Goal: Download file/media

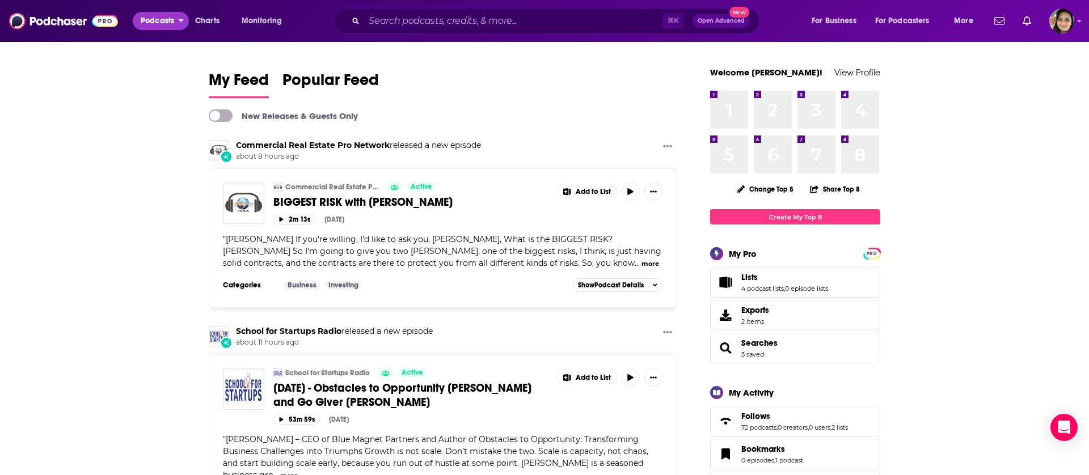
click at [175, 19] on button "Podcasts" at bounding box center [161, 21] width 56 height 18
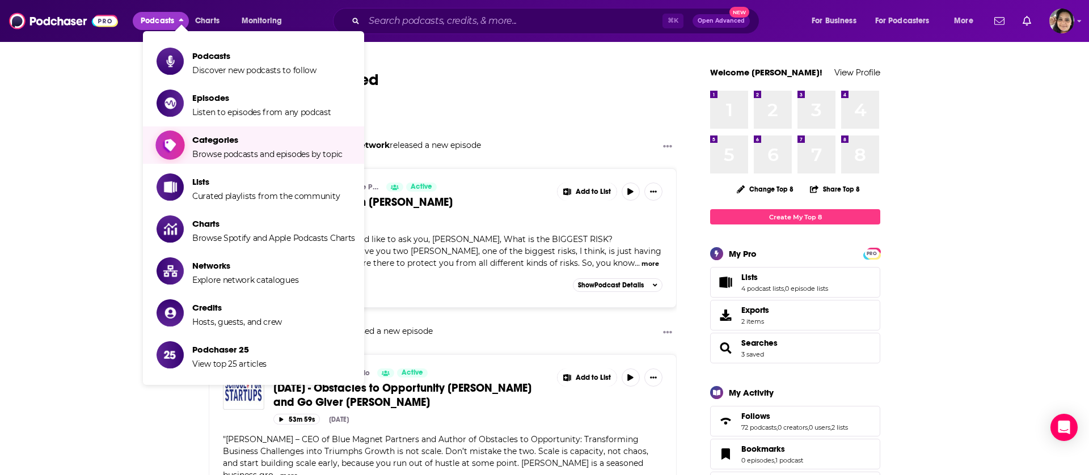
click at [231, 143] on span "Categories" at bounding box center [267, 139] width 150 height 11
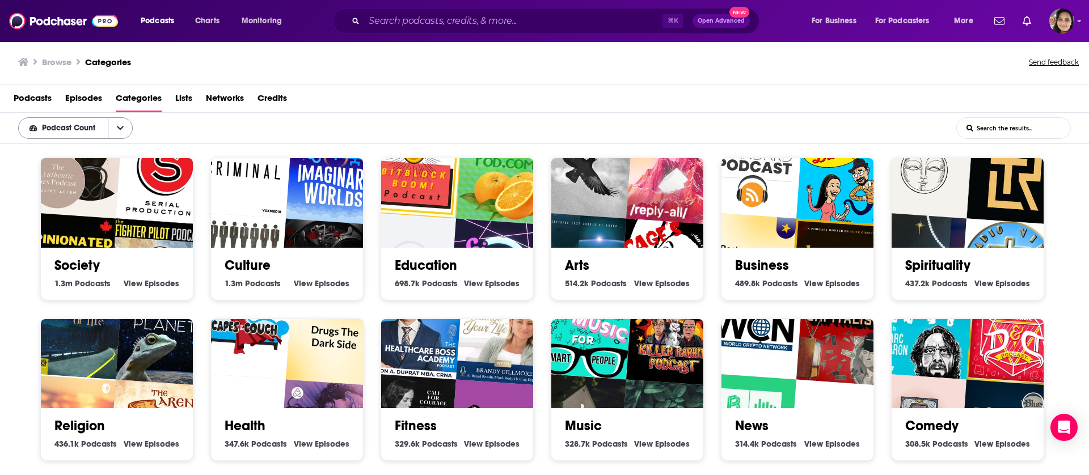
click at [117, 131] on button "open menu" at bounding box center [120, 128] width 24 height 20
click at [117, 131] on icon "close menu" at bounding box center [120, 128] width 7 height 8
click at [562, 86] on div "Podcasts Episodes Categories Lists Networks Credits" at bounding box center [544, 99] width 1089 height 28
click at [718, 19] on span "Open Advanced" at bounding box center [721, 21] width 47 height 6
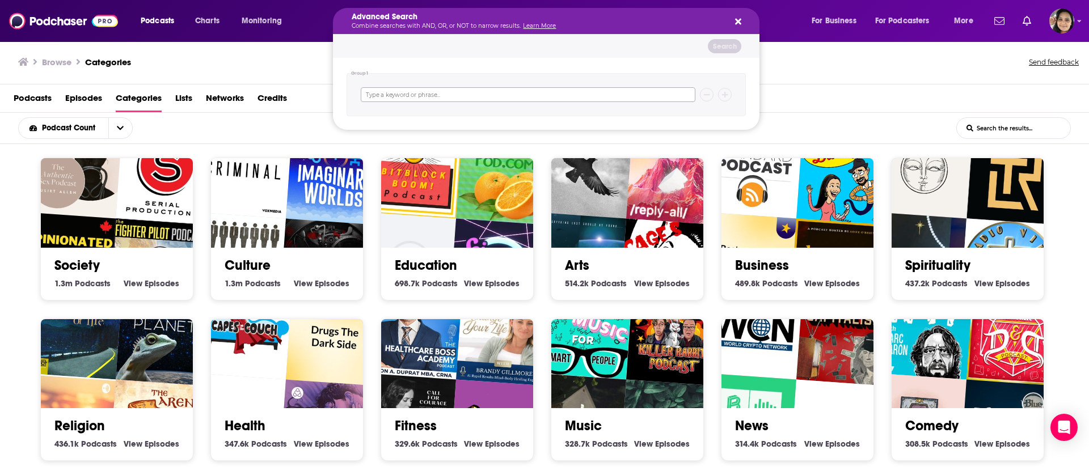
click at [474, 92] on input "Search podcasts, credits, & more..." at bounding box center [528, 94] width 335 height 15
type input "manufacturing"
click at [738, 19] on icon "Search podcasts, credits, & more..." at bounding box center [738, 21] width 6 height 9
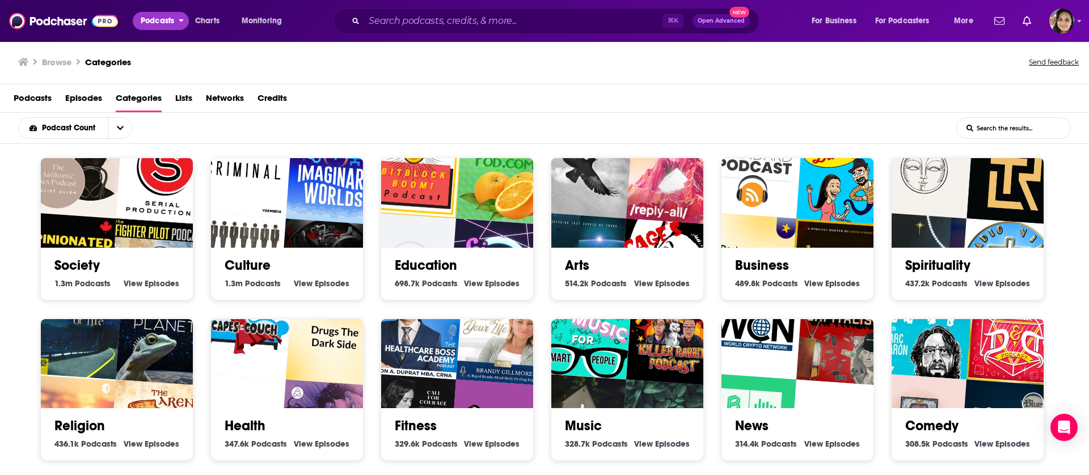
click at [171, 19] on span "Podcasts" at bounding box center [157, 21] width 33 height 16
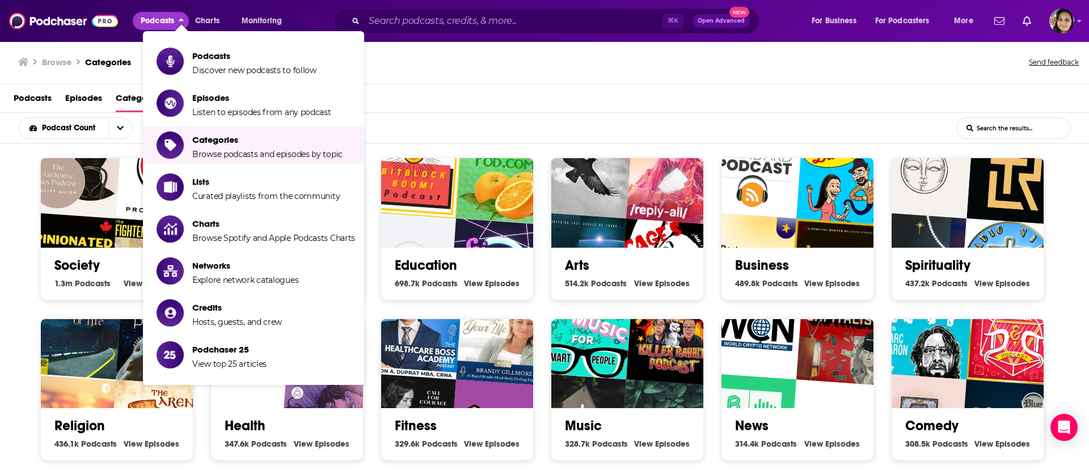
click at [448, 81] on div "Browse Categories Send feedback" at bounding box center [544, 63] width 1089 height 44
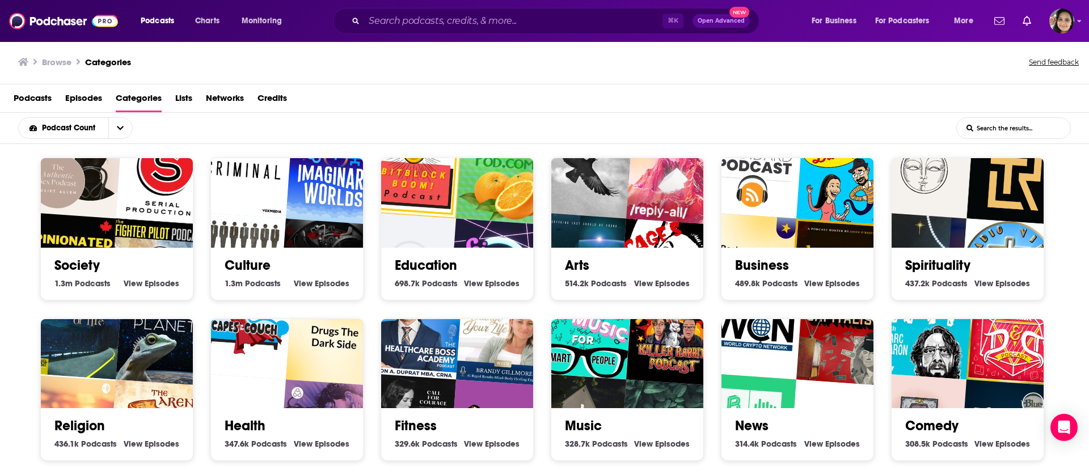
click at [1014, 134] on input "List Search Input" at bounding box center [1013, 128] width 113 height 20
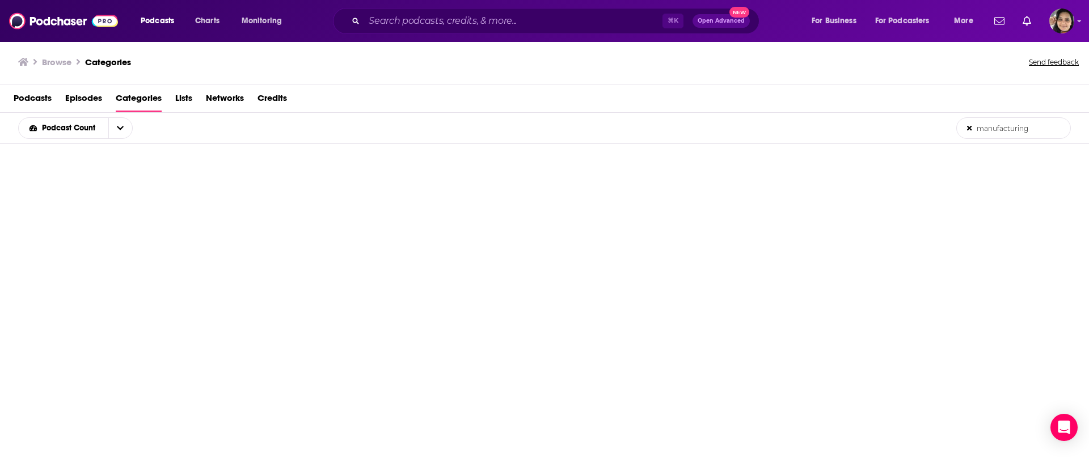
type input "manufacturing"
click at [352, 83] on div "Browse Categories Send feedback" at bounding box center [544, 63] width 1089 height 44
click at [152, 16] on span "Podcasts" at bounding box center [157, 21] width 33 height 16
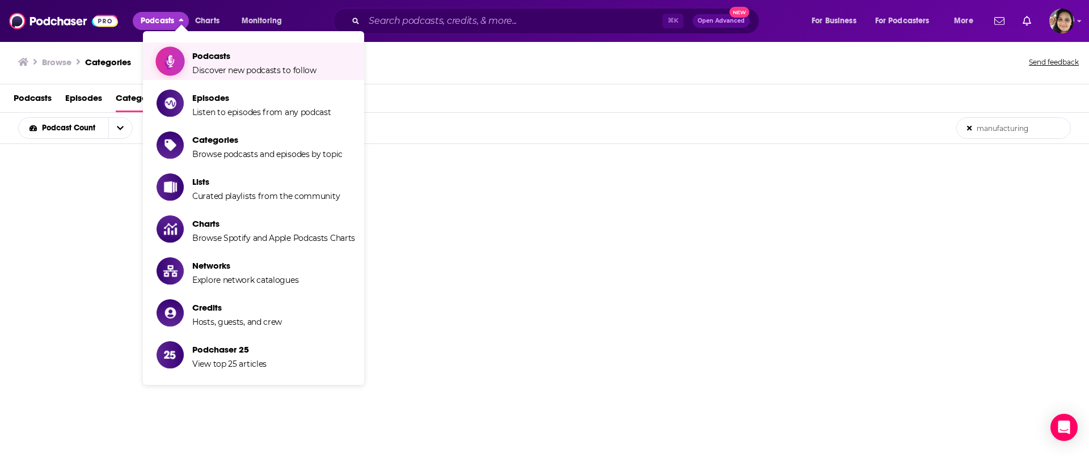
click at [238, 62] on span "Podcasts Discover new podcasts to follow" at bounding box center [254, 61] width 124 height 28
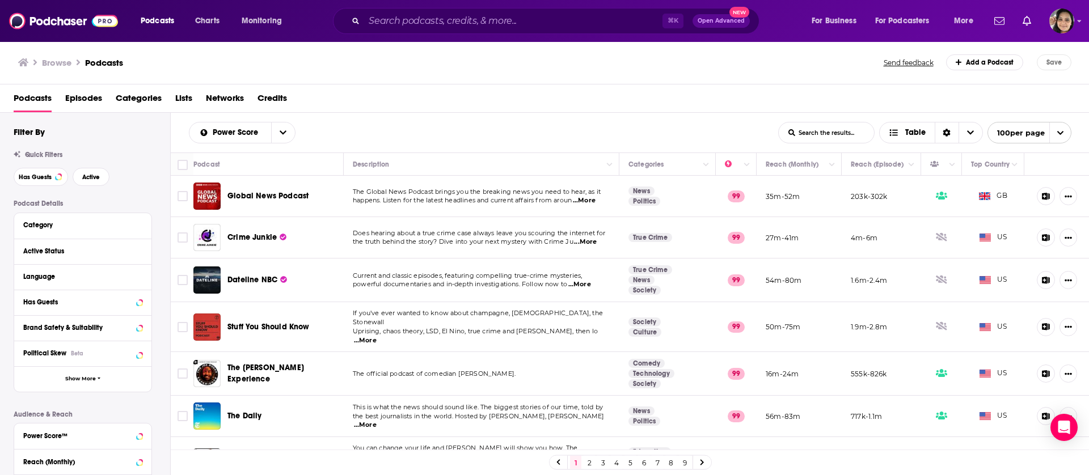
click at [44, 153] on span "Quick Filters" at bounding box center [43, 155] width 37 height 8
click at [38, 177] on span "Has Guests" at bounding box center [35, 177] width 33 height 6
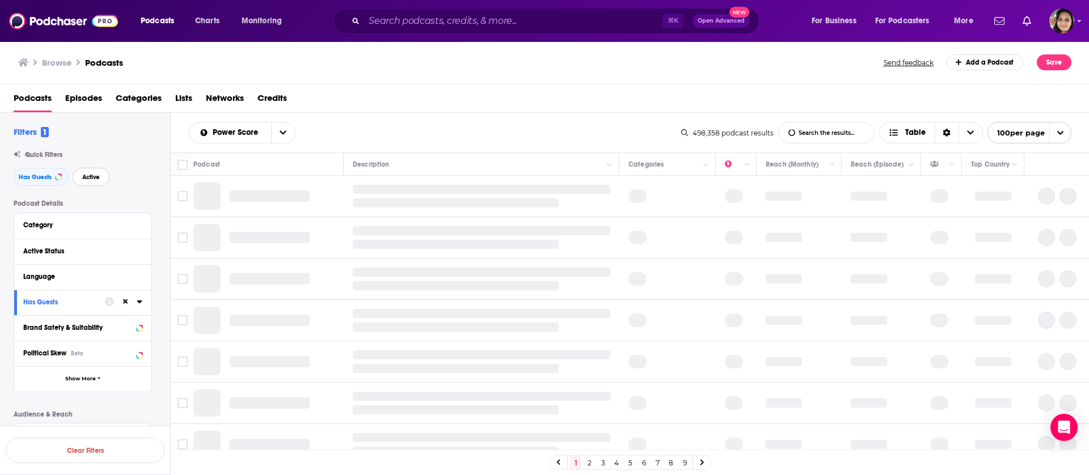
click at [100, 176] on button "Active" at bounding box center [91, 177] width 37 height 18
click at [95, 221] on div "Category" at bounding box center [76, 225] width 106 height 8
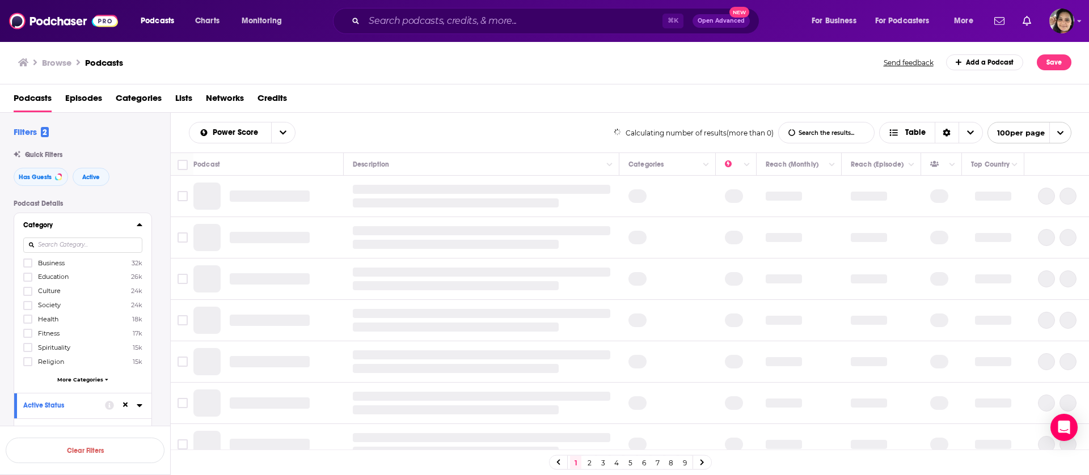
click at [66, 247] on input at bounding box center [82, 245] width 119 height 15
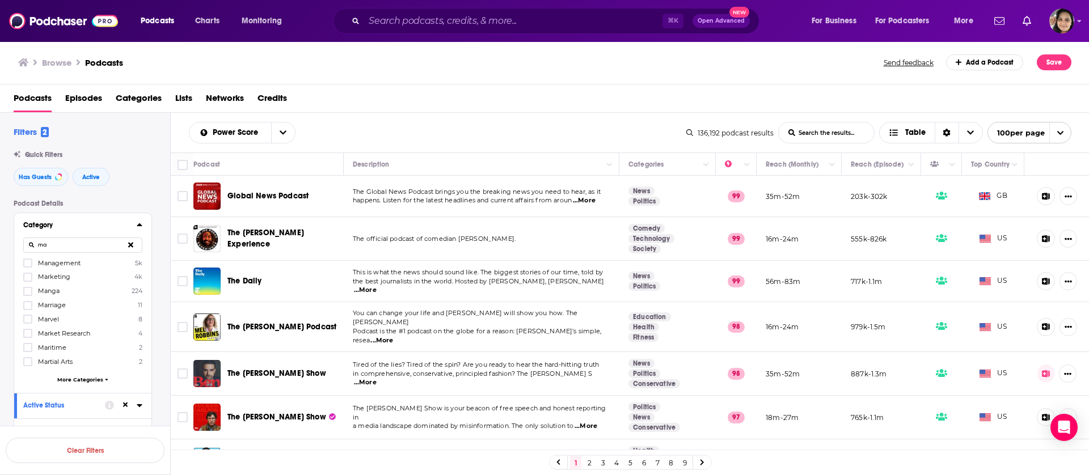
type input "m"
click at [138, 224] on icon at bounding box center [140, 224] width 6 height 9
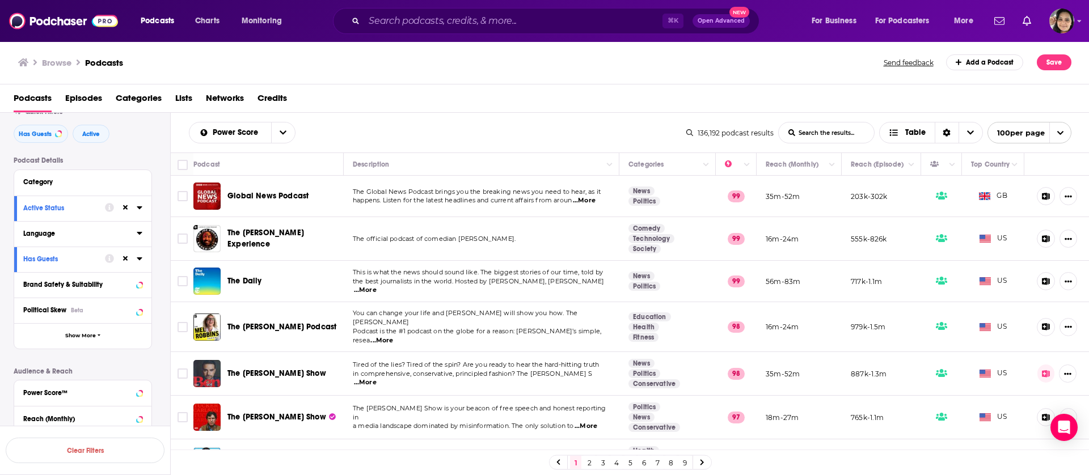
scroll to position [66, 0]
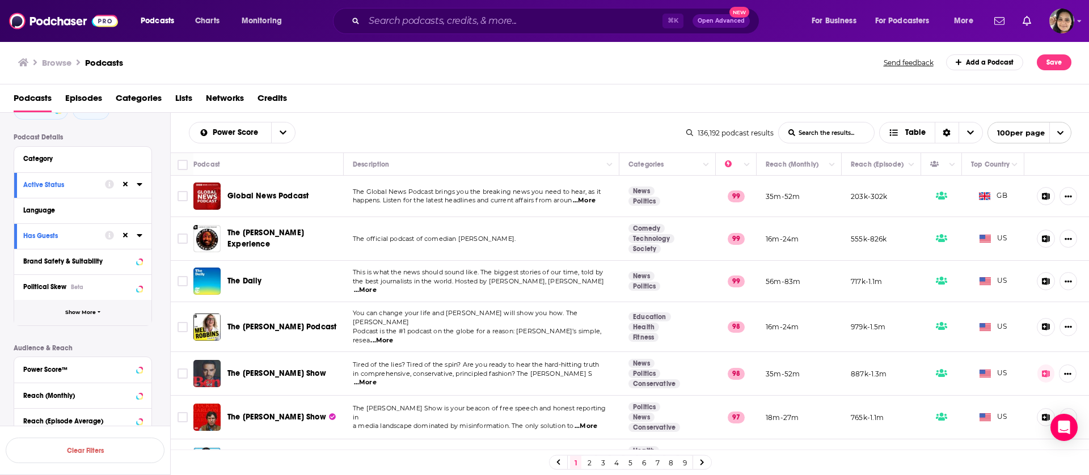
click at [90, 319] on button "Show More" at bounding box center [82, 313] width 137 height 26
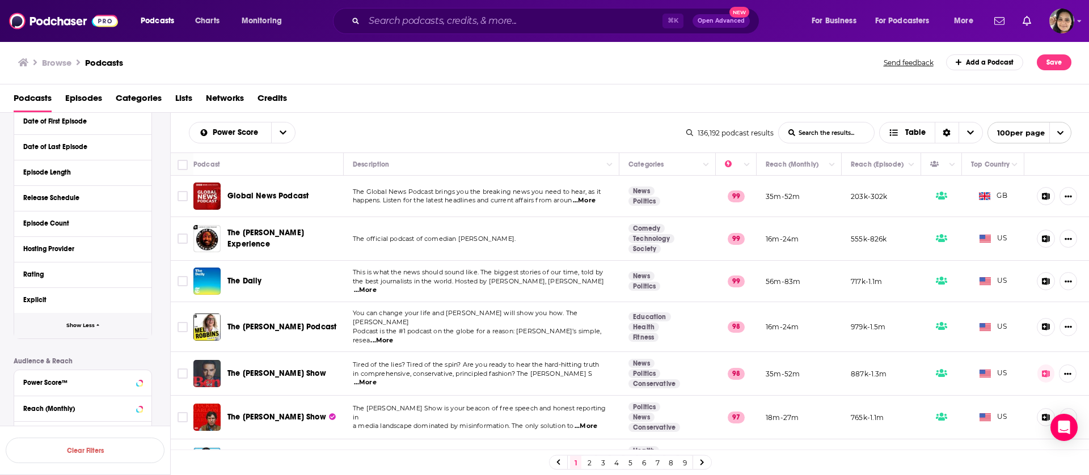
scroll to position [0, 0]
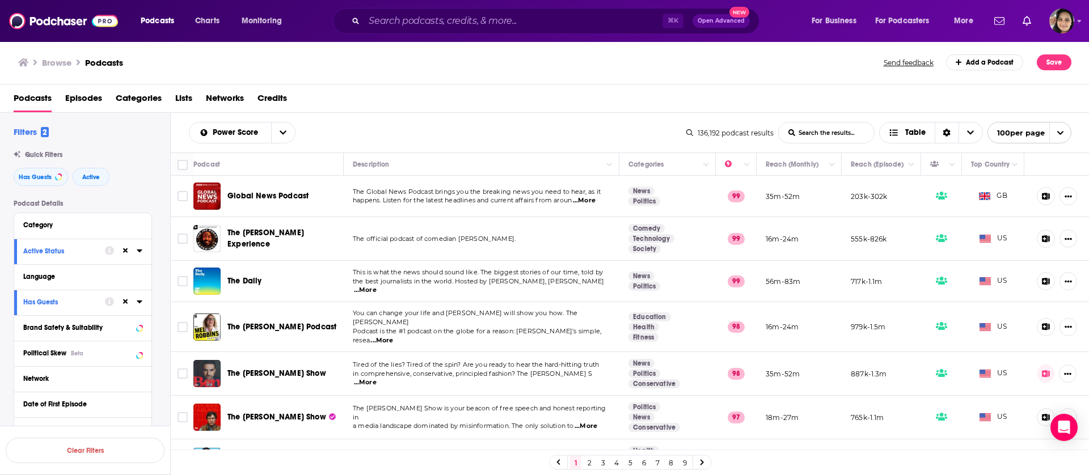
click at [822, 131] on input "List Search Input" at bounding box center [826, 133] width 95 height 20
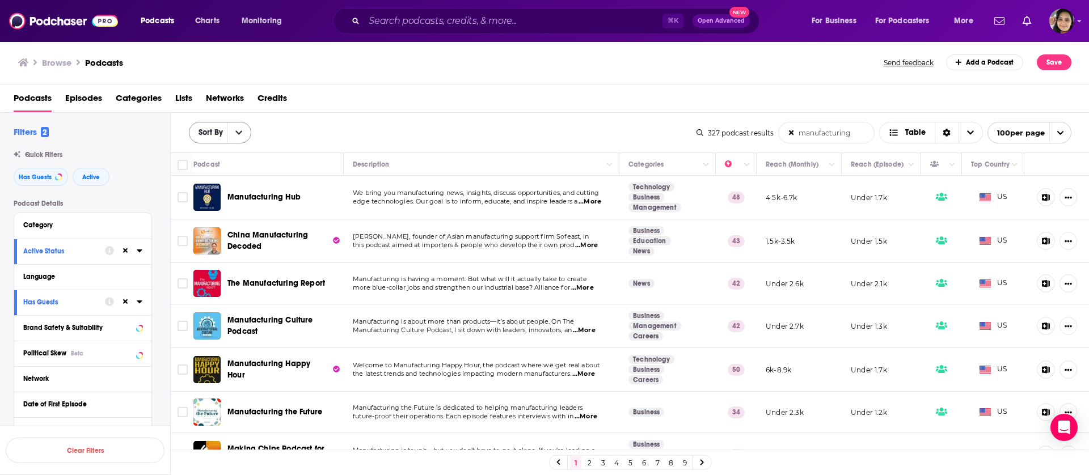
type input "manufacturing"
click at [245, 134] on button "open menu" at bounding box center [239, 133] width 24 height 20
click at [238, 210] on span "Power Score" at bounding box center [234, 210] width 45 height 6
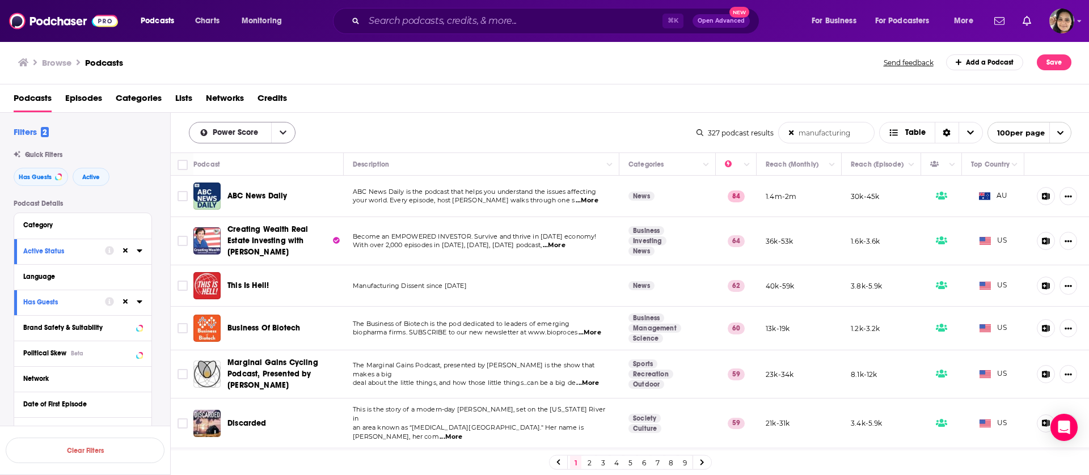
click at [258, 129] on span "Power Score" at bounding box center [237, 133] width 49 height 8
click at [240, 154] on span "By Rating" at bounding box center [249, 153] width 74 height 6
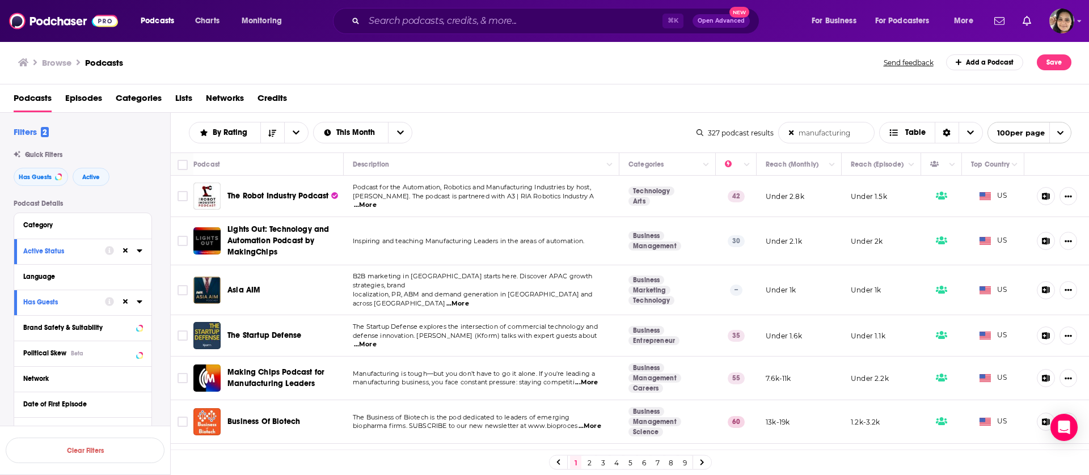
click at [1060, 135] on icon "open menu" at bounding box center [1060, 132] width 7 height 7
click at [1050, 174] on button "50 per page" at bounding box center [1029, 173] width 83 height 18
click at [1058, 134] on icon "open menu" at bounding box center [1060, 132] width 7 height 7
click at [1039, 190] on button "100 per page" at bounding box center [1030, 191] width 79 height 18
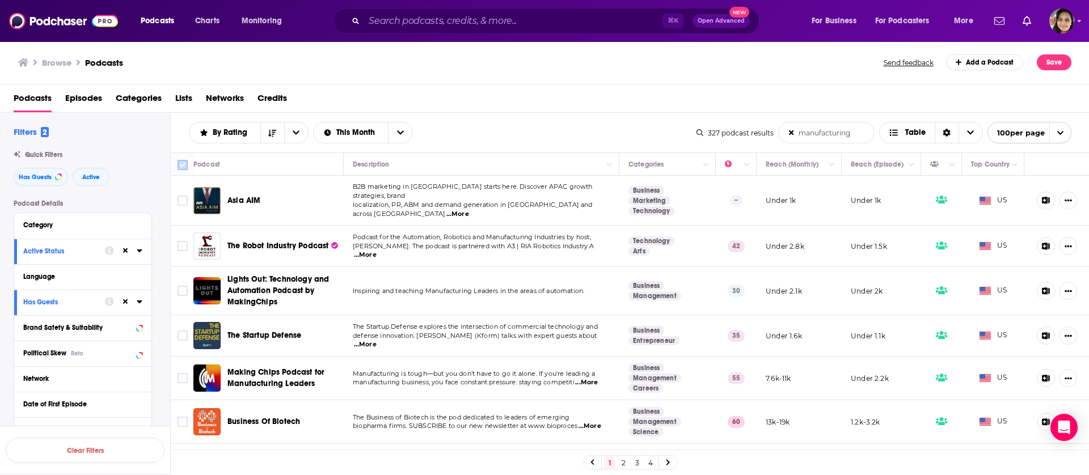
click at [183, 158] on icon at bounding box center [183, 165] width 14 height 14
click at [183, 166] on input "Toggle select all" at bounding box center [183, 165] width 10 height 10
checkbox input "true"
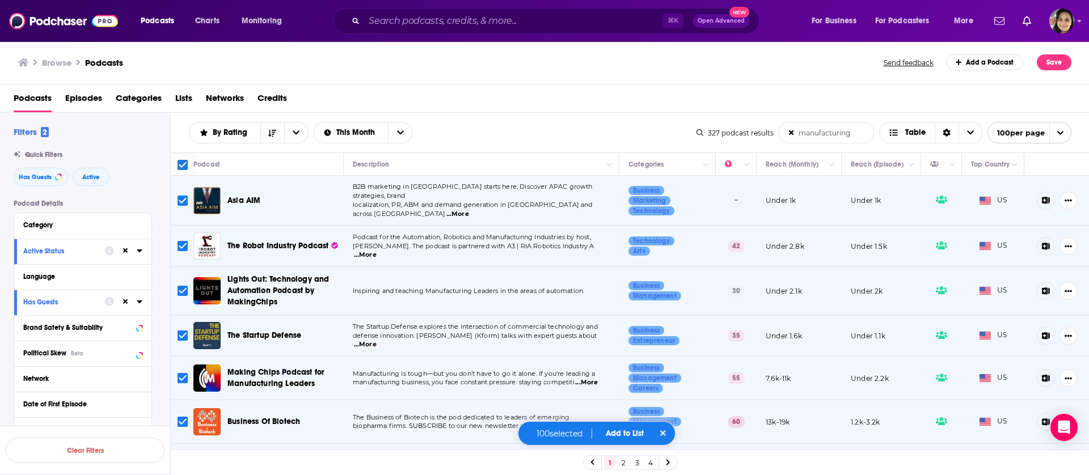
click at [627, 434] on button "Add to List" at bounding box center [625, 434] width 56 height 10
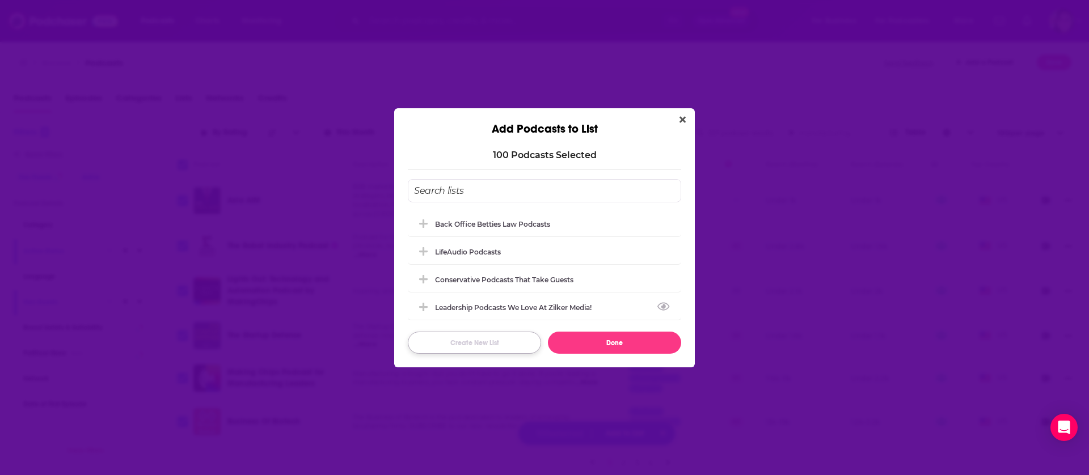
click at [483, 343] on button "Create New List" at bounding box center [474, 343] width 133 height 22
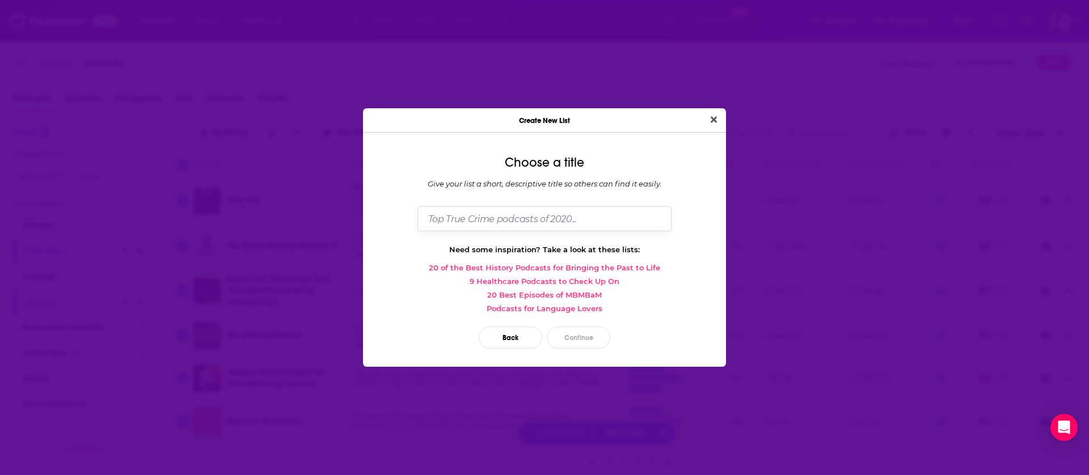
click at [562, 222] on input "Dialog" at bounding box center [544, 218] width 254 height 24
type input "TGS Advisory Manufacturing Podcasts"
click at [600, 338] on button "Continue" at bounding box center [579, 338] width 64 height 22
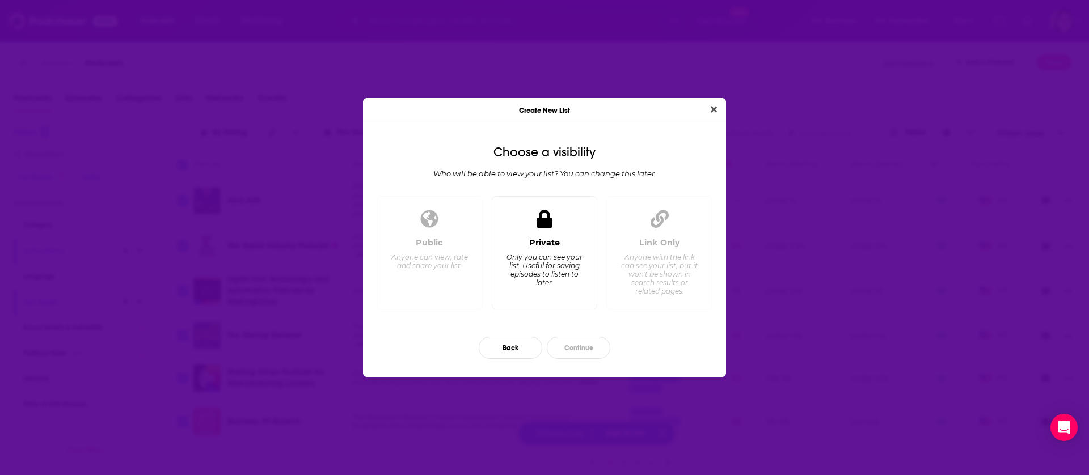
click at [538, 229] on span "Dialog" at bounding box center [545, 219] width 16 height 22
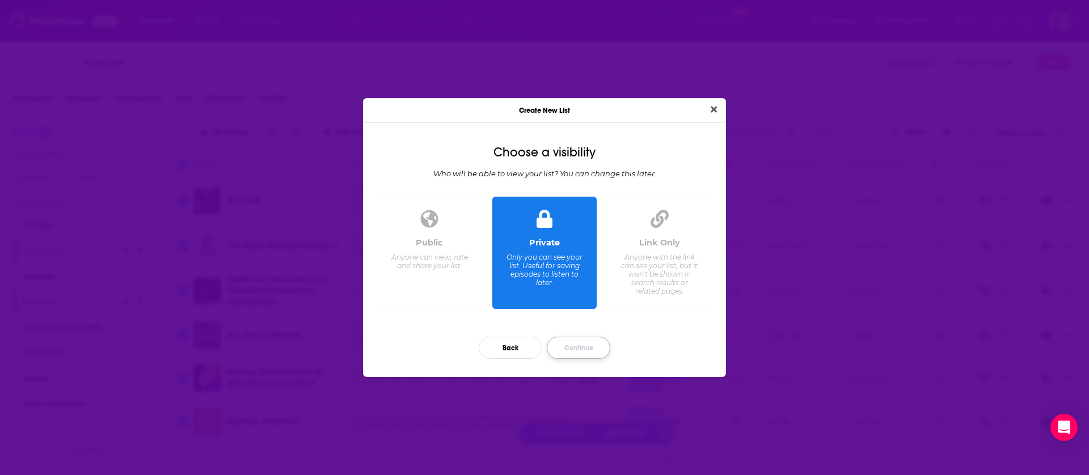
click at [604, 352] on button "Continue" at bounding box center [579, 348] width 64 height 22
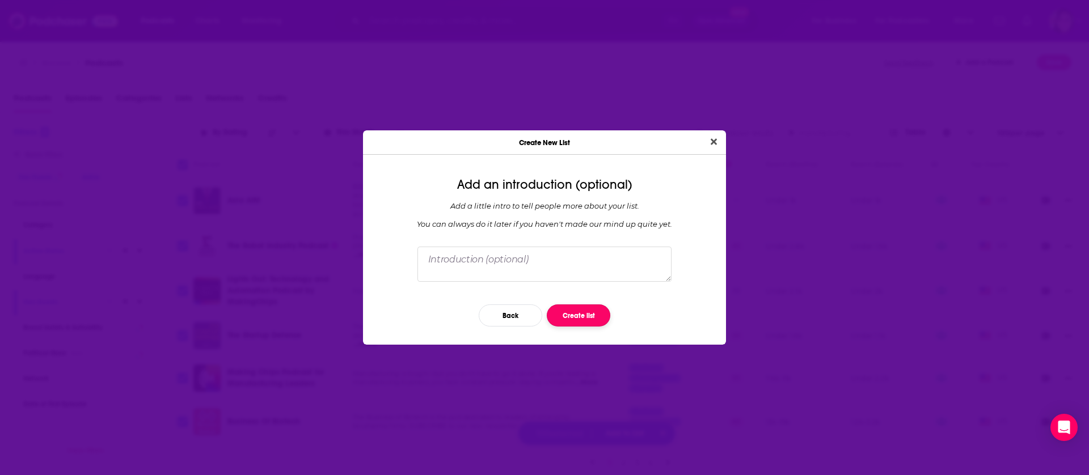
click at [596, 319] on button "Create list" at bounding box center [579, 316] width 64 height 22
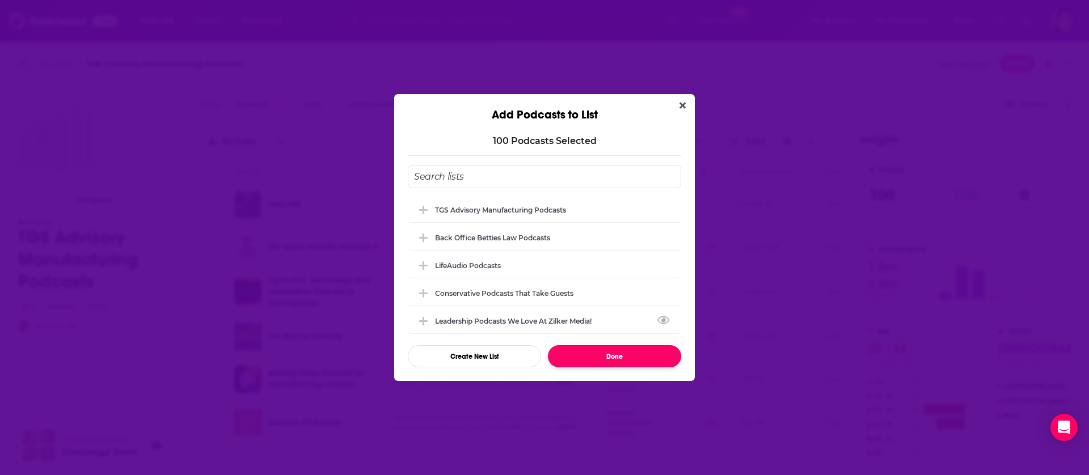
click at [613, 357] on button "Done" at bounding box center [614, 356] width 133 height 22
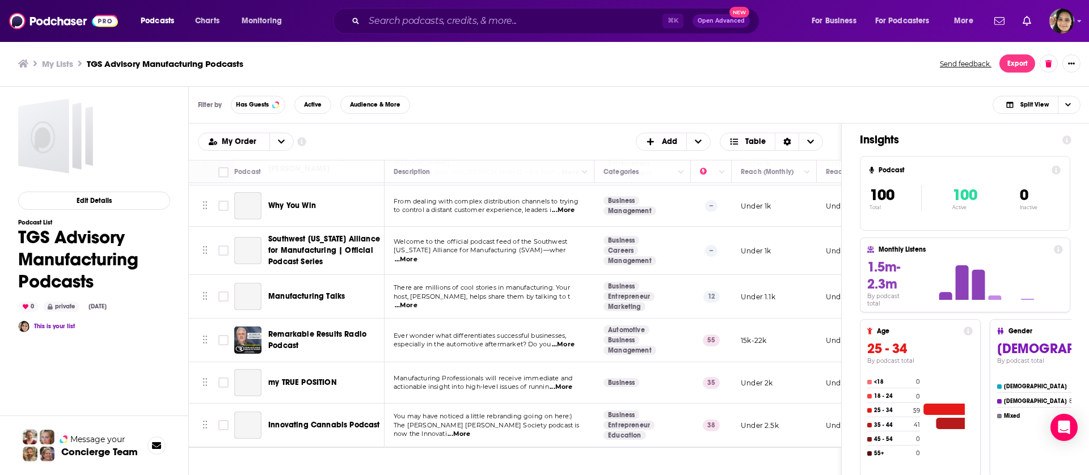
scroll to position [4016, 0]
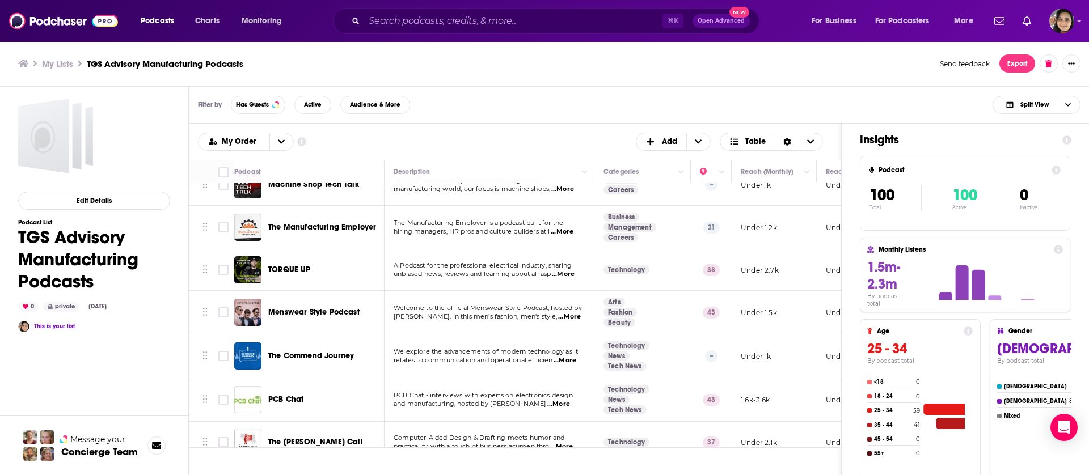
click at [699, 81] on div "My Lists TGS Advisory Manufacturing Podcasts Send feedback. Export" at bounding box center [545, 64] width 1090 height 46
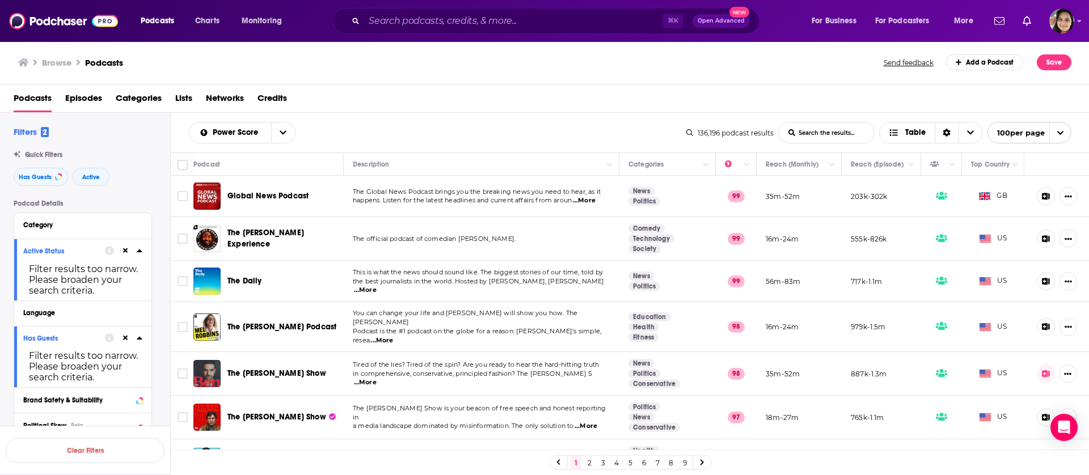
click at [806, 133] on input "List Search Input" at bounding box center [826, 133] width 95 height 20
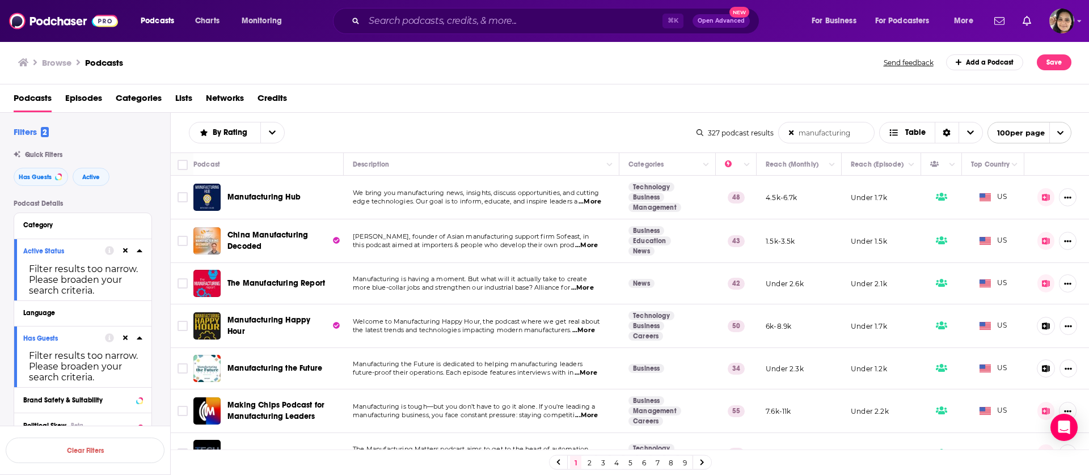
type input "manufacturing"
click at [1046, 137] on button "100 per page" at bounding box center [1030, 133] width 84 height 22
click at [686, 106] on div "Podcasts Episodes Categories Lists Networks Credits" at bounding box center [547, 100] width 1067 height 23
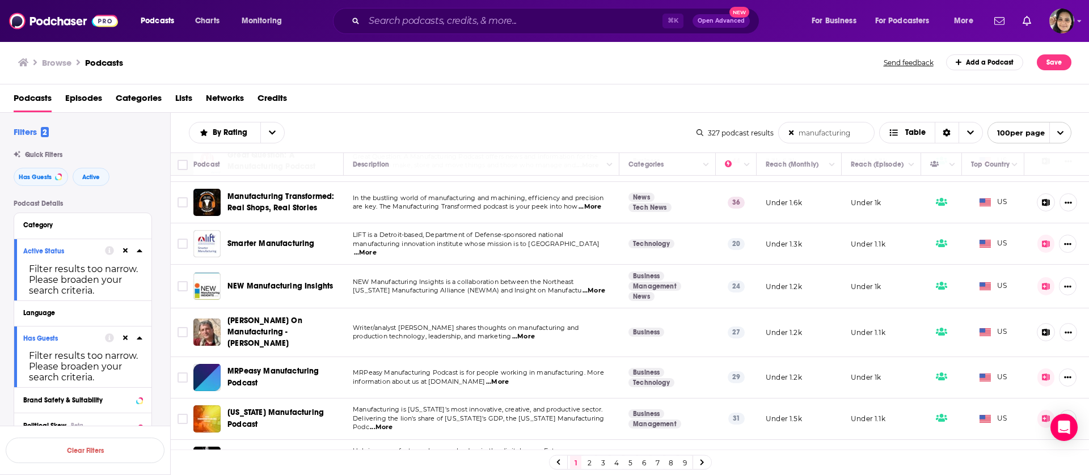
scroll to position [797, 0]
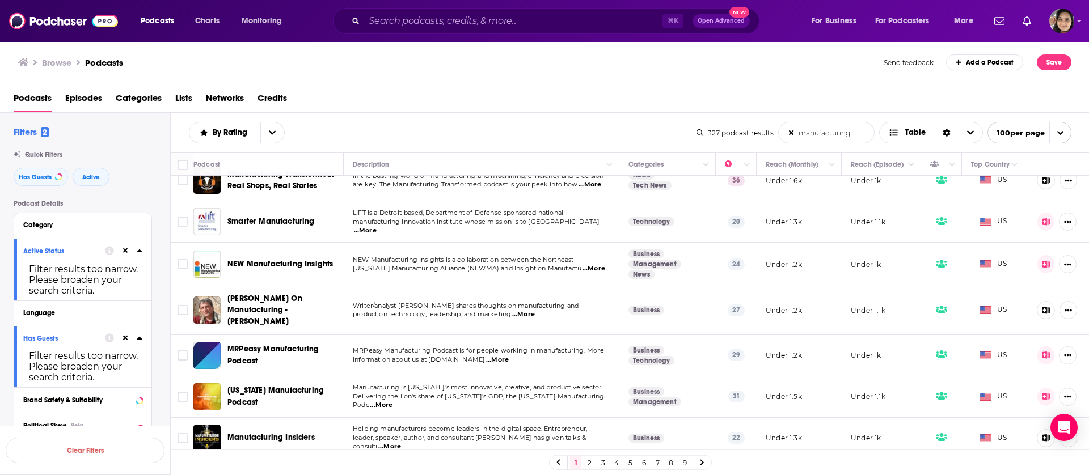
click at [1024, 128] on span "100 per page" at bounding box center [1016, 133] width 57 height 18
click at [1024, 176] on button "50 per page" at bounding box center [1029, 173] width 83 height 18
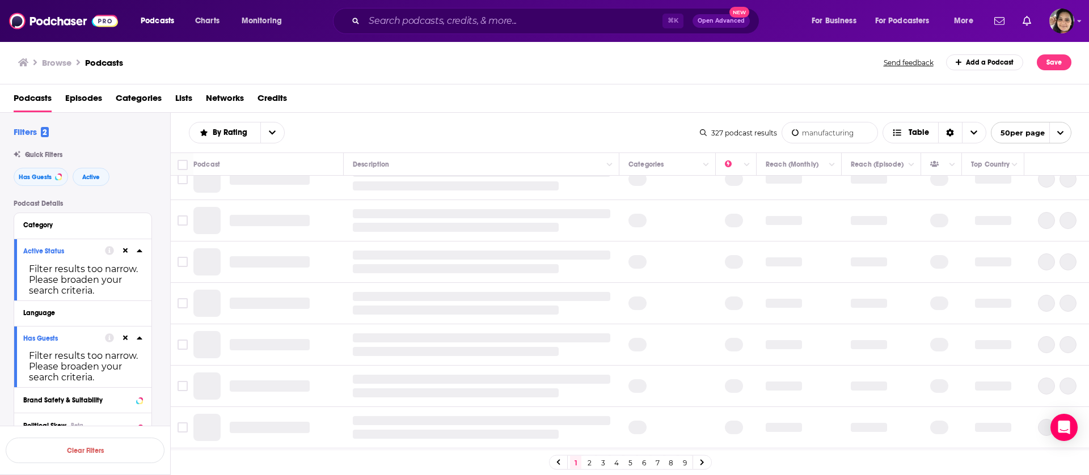
scroll to position [0, 0]
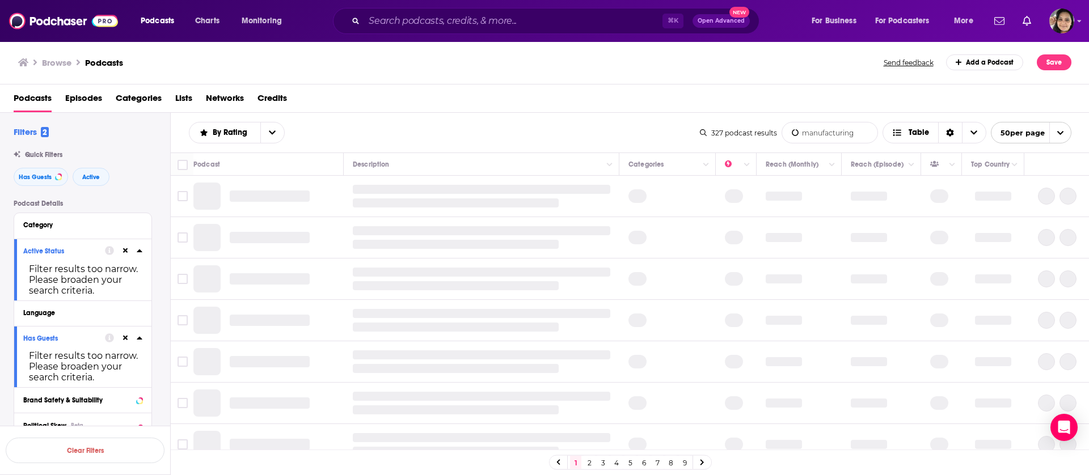
click at [1023, 133] on span "50 per page" at bounding box center [1017, 133] width 53 height 18
click at [1029, 195] on button "100 per page" at bounding box center [1030, 191] width 79 height 18
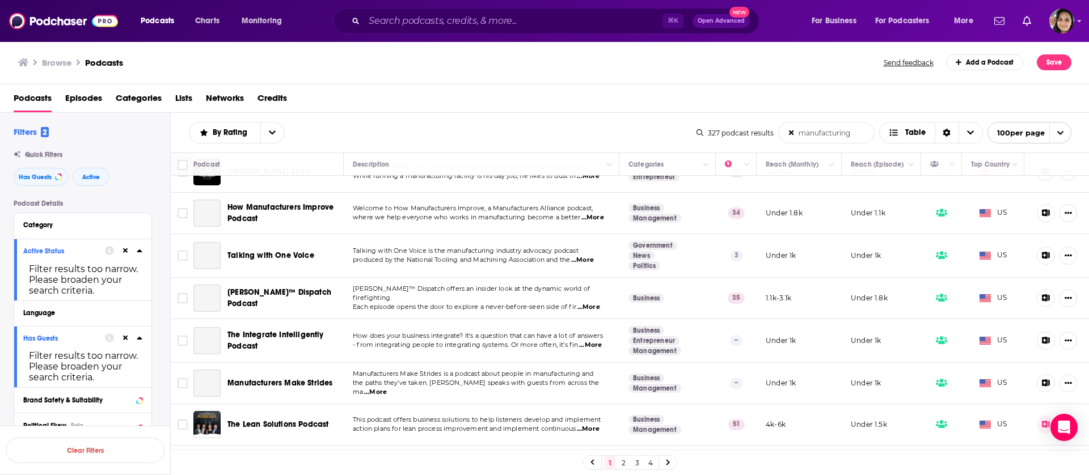
scroll to position [4051, 0]
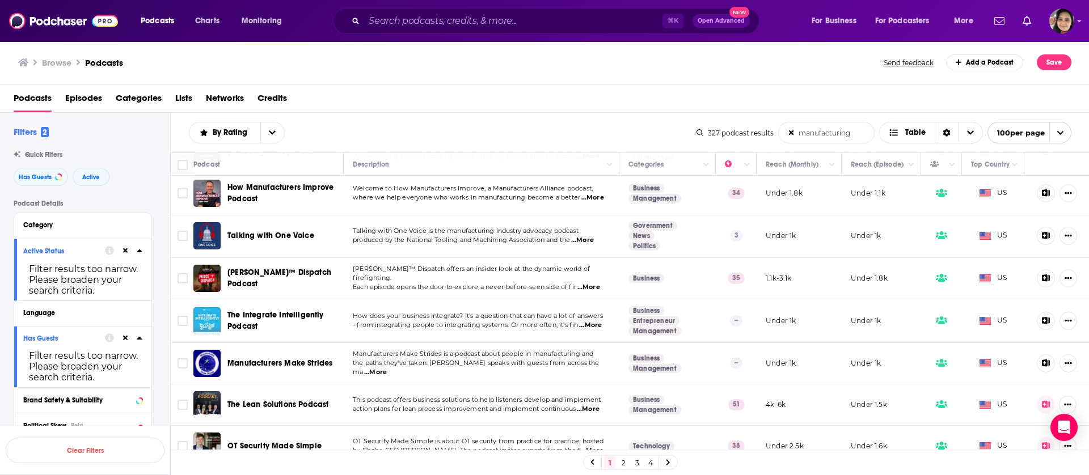
click at [624, 461] on link "2" at bounding box center [623, 463] width 11 height 14
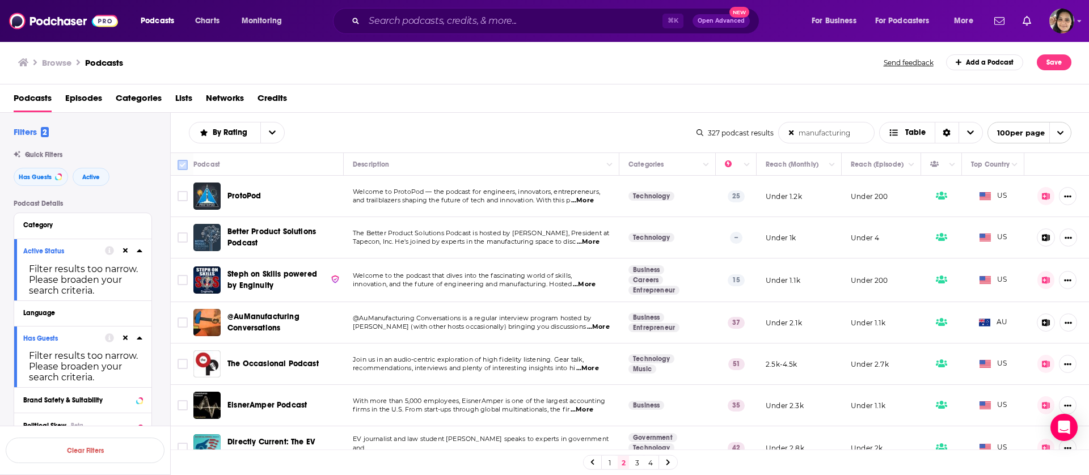
click at [183, 164] on input "Toggle select all" at bounding box center [183, 165] width 10 height 10
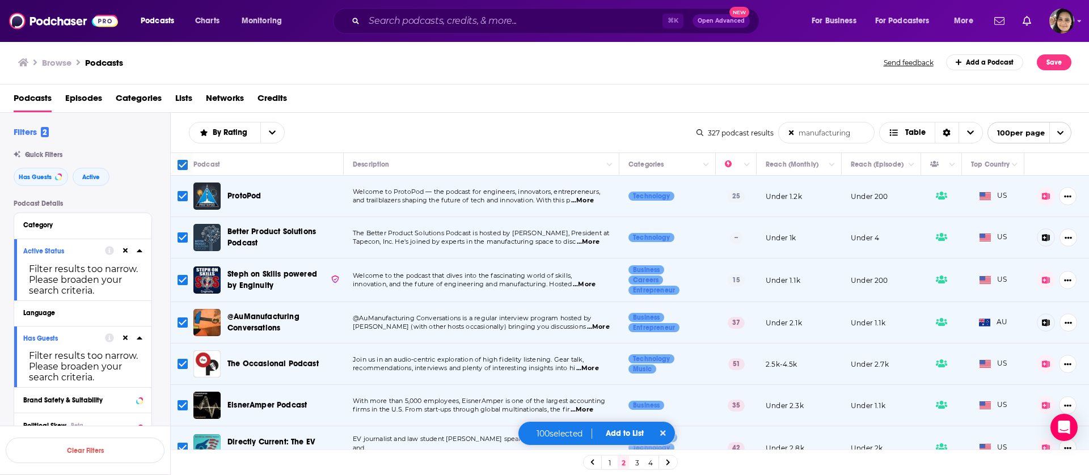
click at [622, 435] on button "Add to List" at bounding box center [625, 434] width 56 height 10
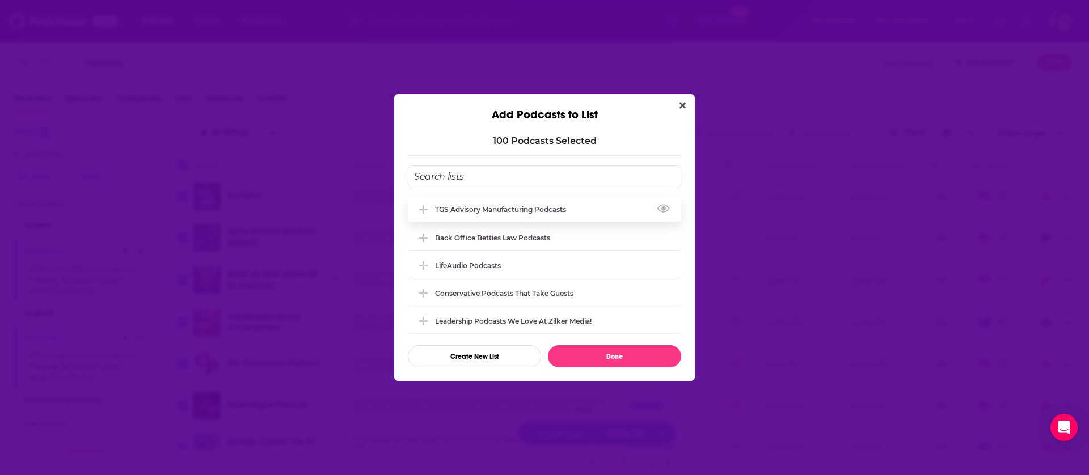
click at [423, 211] on icon "Add Podcast To List" at bounding box center [423, 209] width 9 height 9
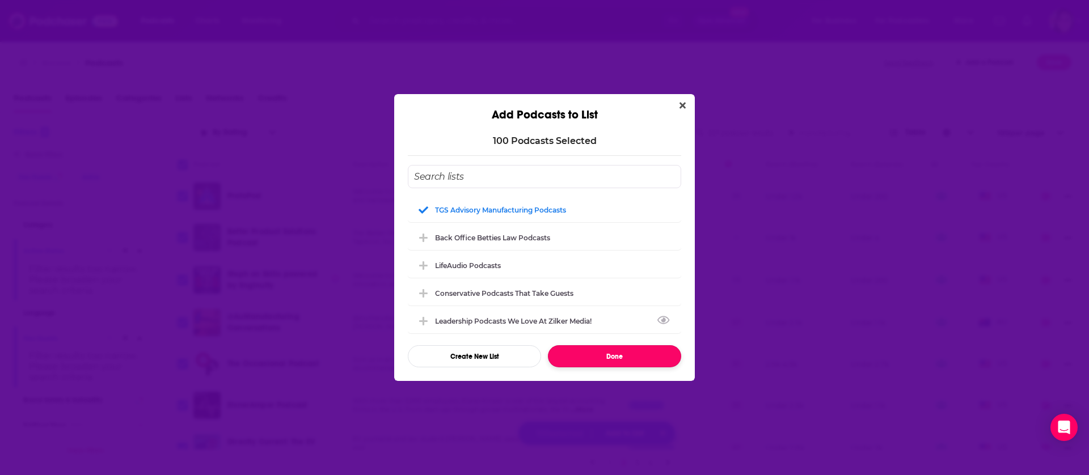
click at [612, 354] on button "Done" at bounding box center [614, 356] width 133 height 22
checkbox input "false"
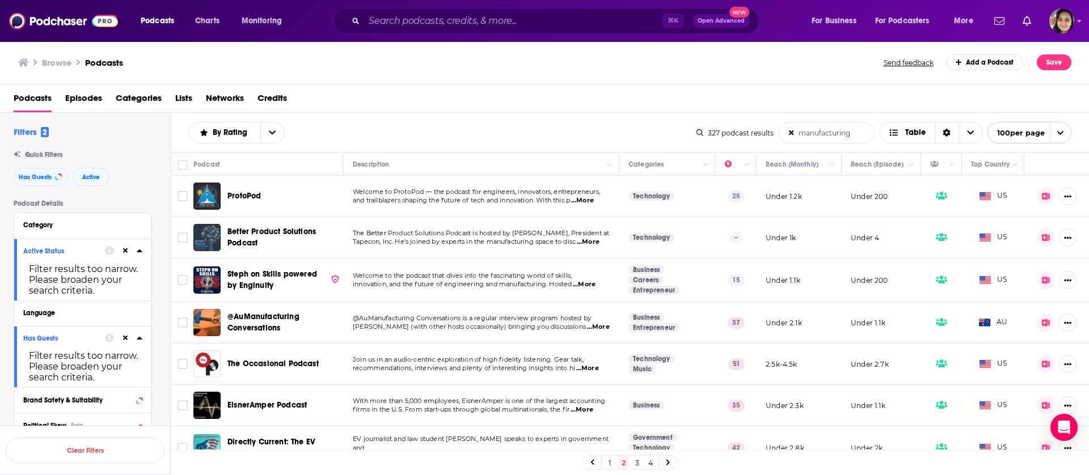
click at [1075, 18] on div "Podcasts Charts Monitoring ⌘ K Open Advanced New For Business For Podcasters Mo…" at bounding box center [544, 21] width 1089 height 42
click at [1062, 23] on img "Logged in as shelbyjanner" at bounding box center [1061, 21] width 25 height 25
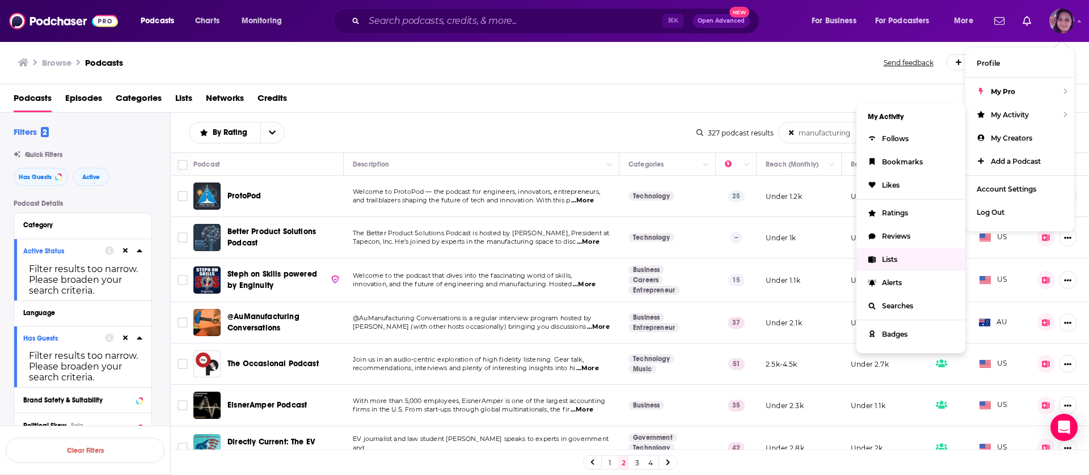
click at [894, 261] on span "Lists" at bounding box center [889, 259] width 15 height 9
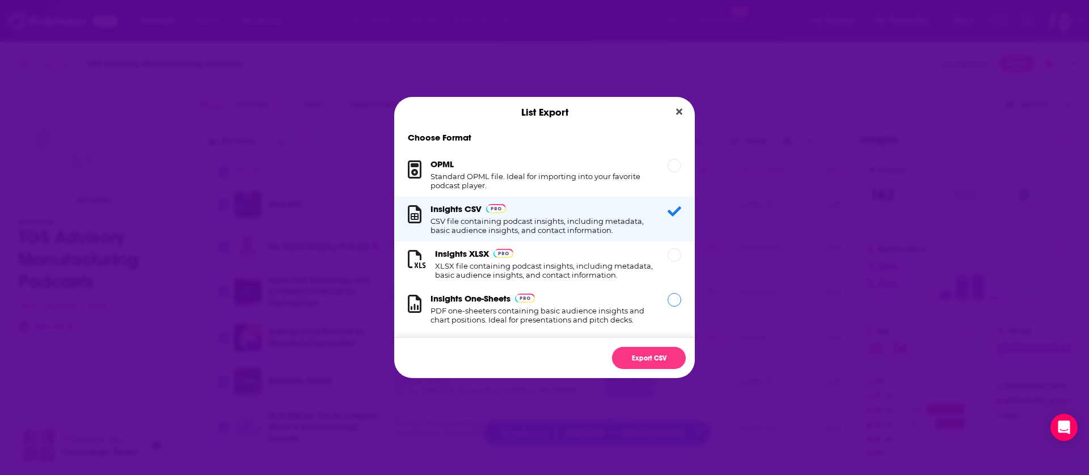
scroll to position [10, 0]
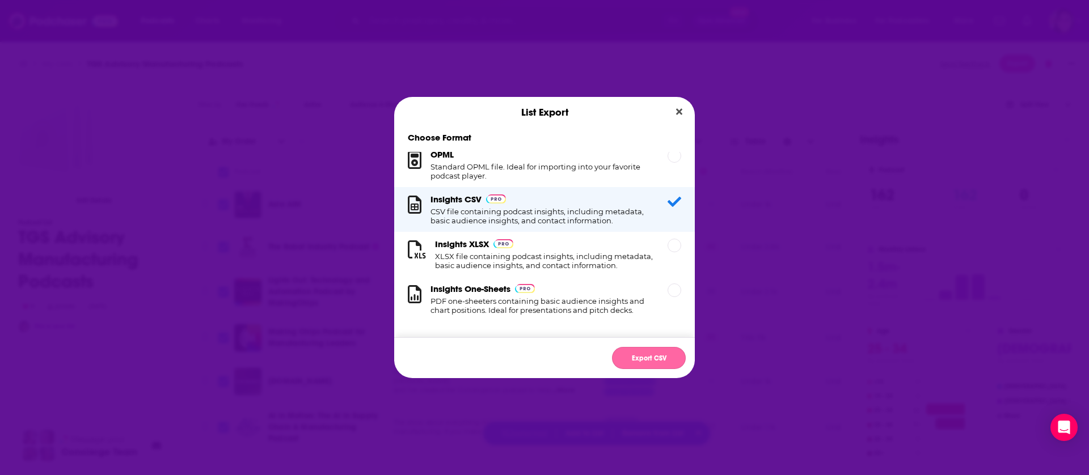
click at [651, 357] on button "Export CSV" at bounding box center [649, 358] width 74 height 22
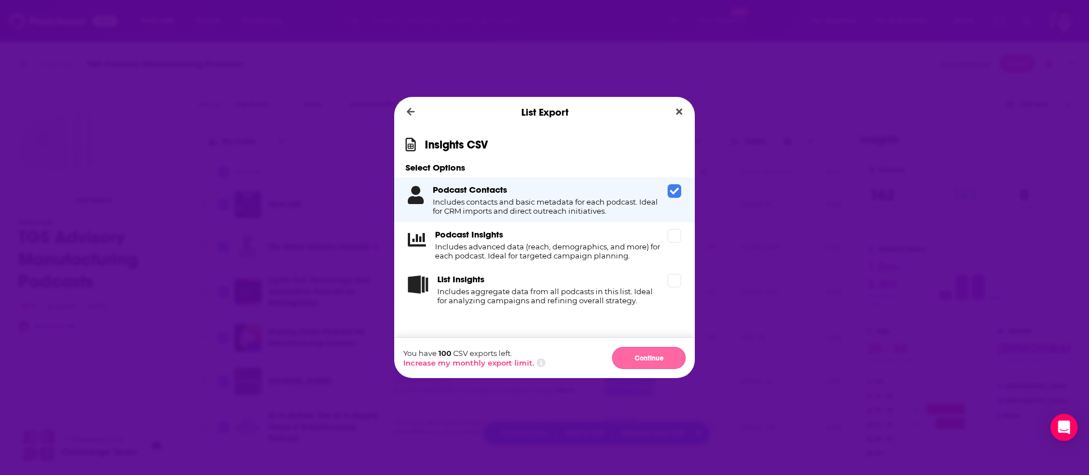
click at [649, 364] on button "Continue" at bounding box center [649, 358] width 74 height 22
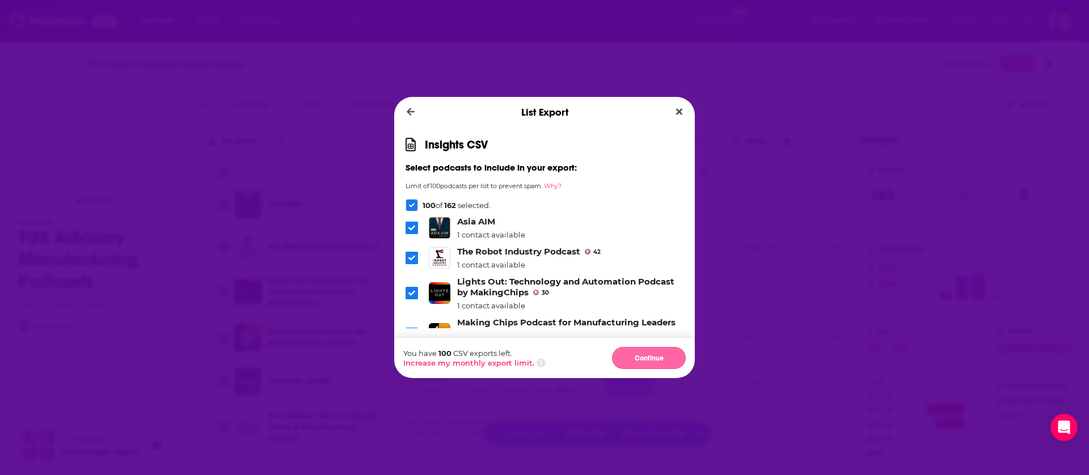
click at [641, 356] on button "Continue" at bounding box center [649, 358] width 74 height 22
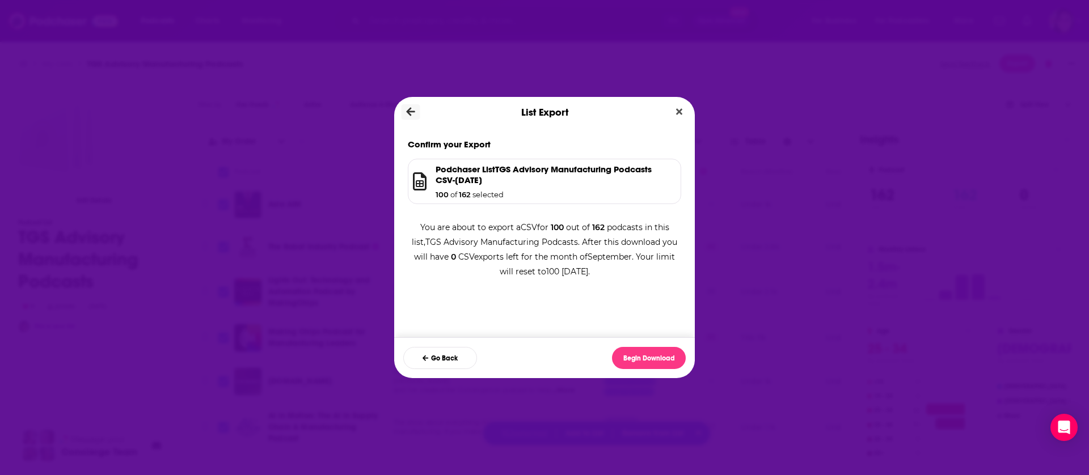
click at [412, 114] on icon "Dialog" at bounding box center [411, 112] width 9 height 10
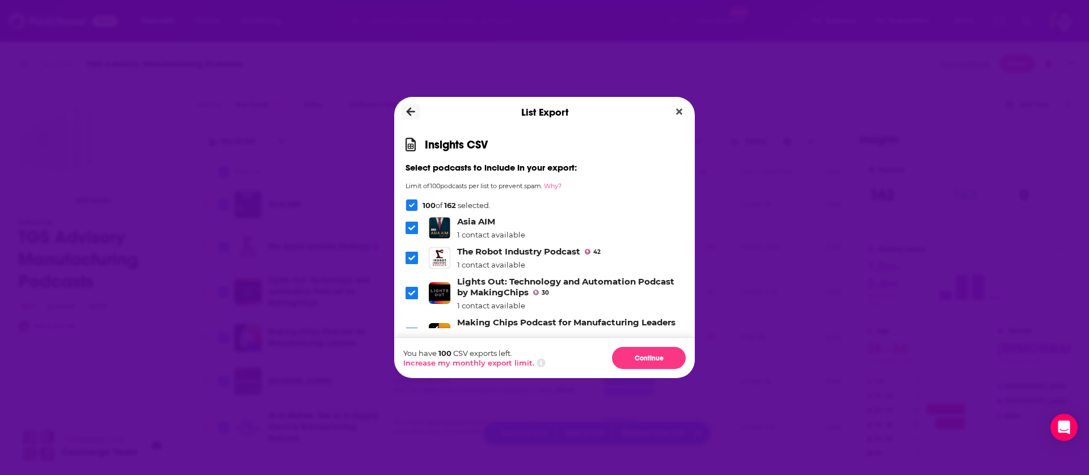
click at [412, 114] on icon "Dialog" at bounding box center [411, 112] width 9 height 10
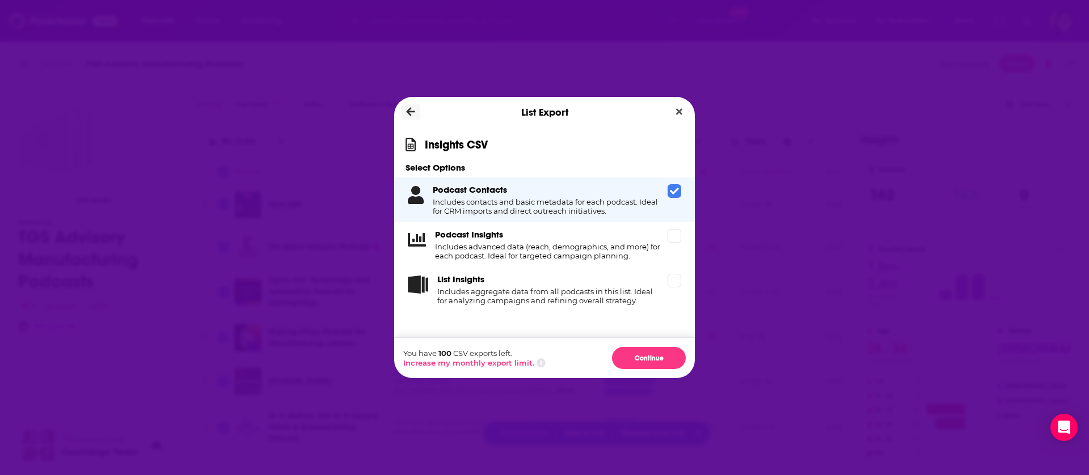
click at [412, 114] on icon "Dialog" at bounding box center [411, 112] width 9 height 10
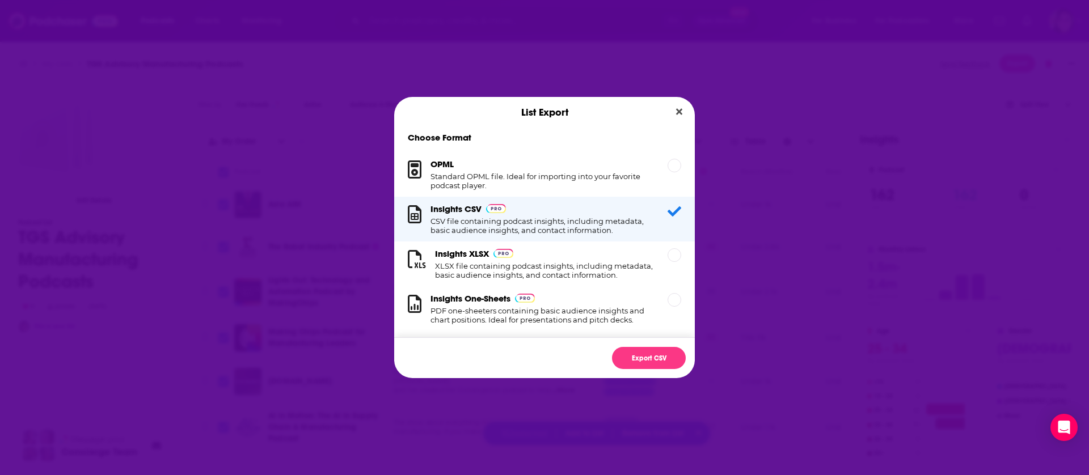
click at [412, 114] on div "List Export" at bounding box center [544, 112] width 301 height 31
click at [658, 362] on button "Export CSV" at bounding box center [649, 358] width 74 height 22
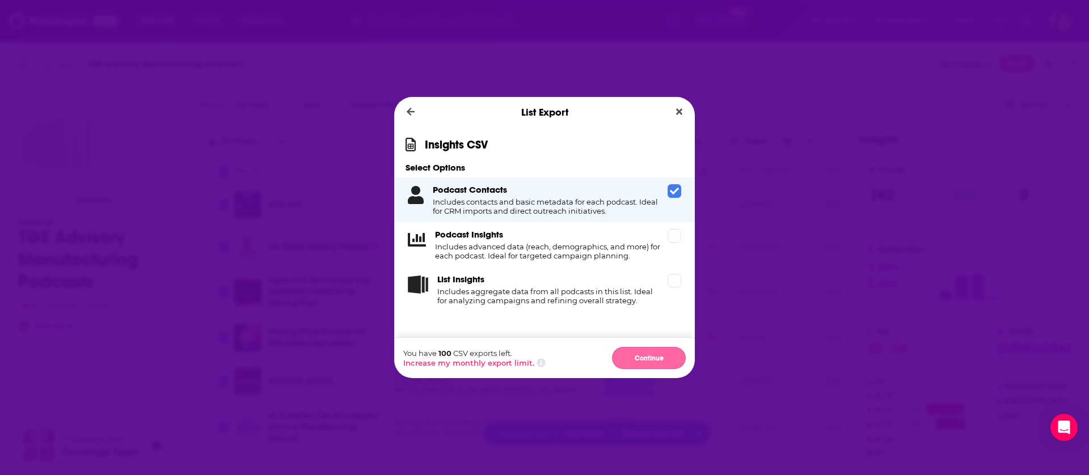
click at [645, 357] on button "Continue" at bounding box center [649, 358] width 74 height 22
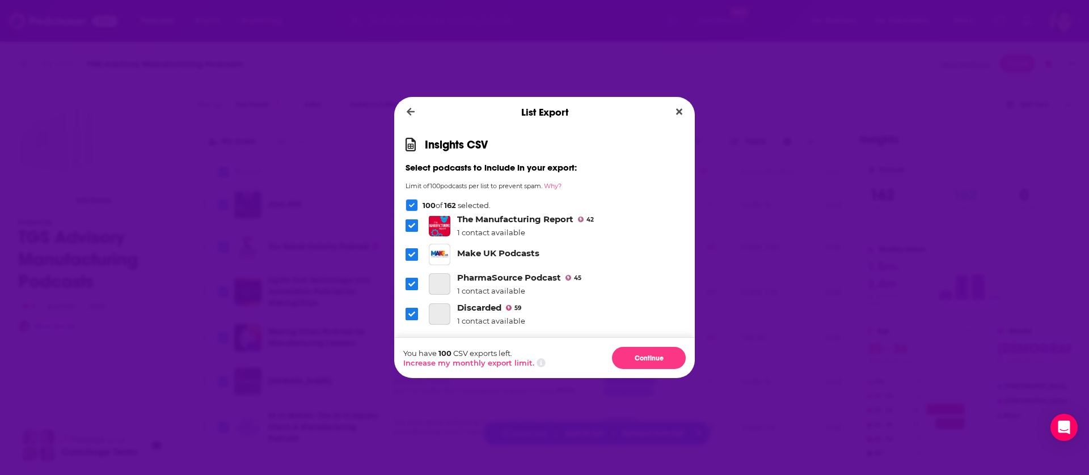
scroll to position [0, 0]
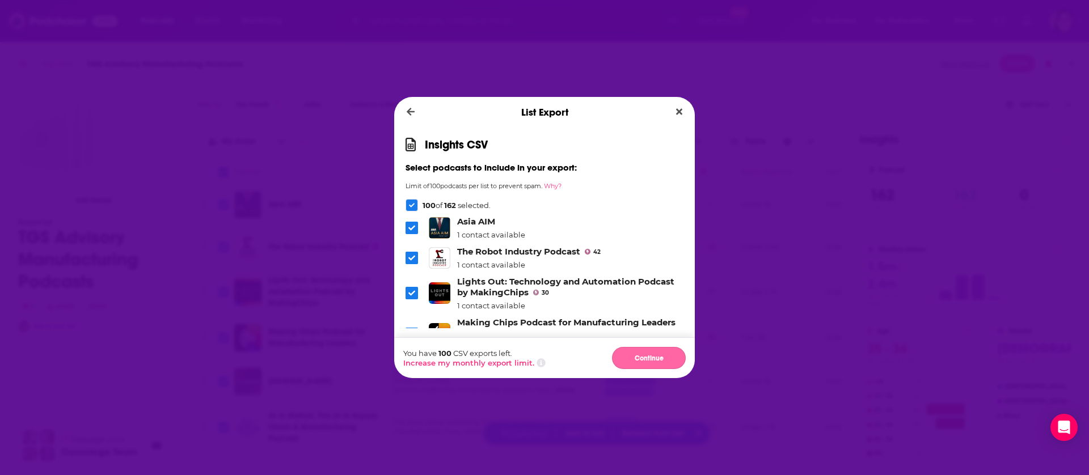
click at [647, 363] on button "Continue" at bounding box center [649, 358] width 74 height 22
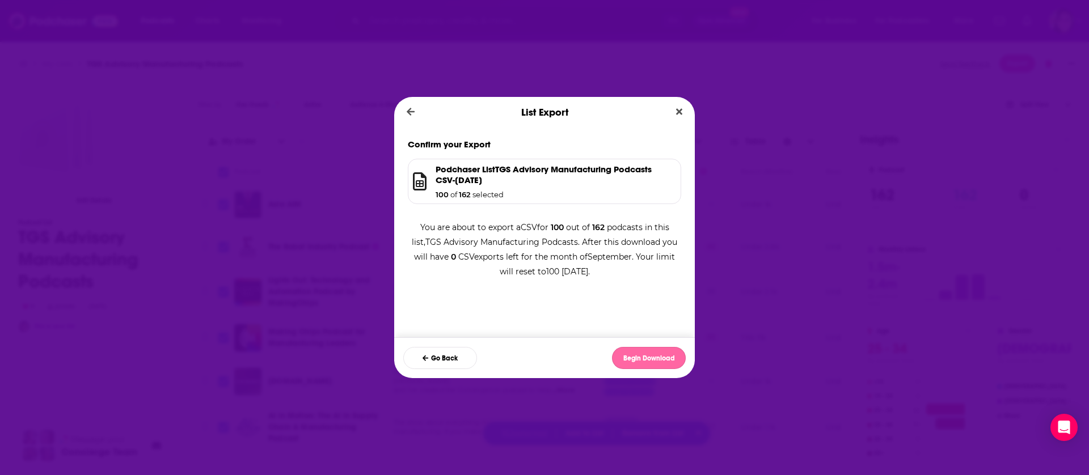
click at [649, 359] on button "Begin Download" at bounding box center [649, 358] width 74 height 22
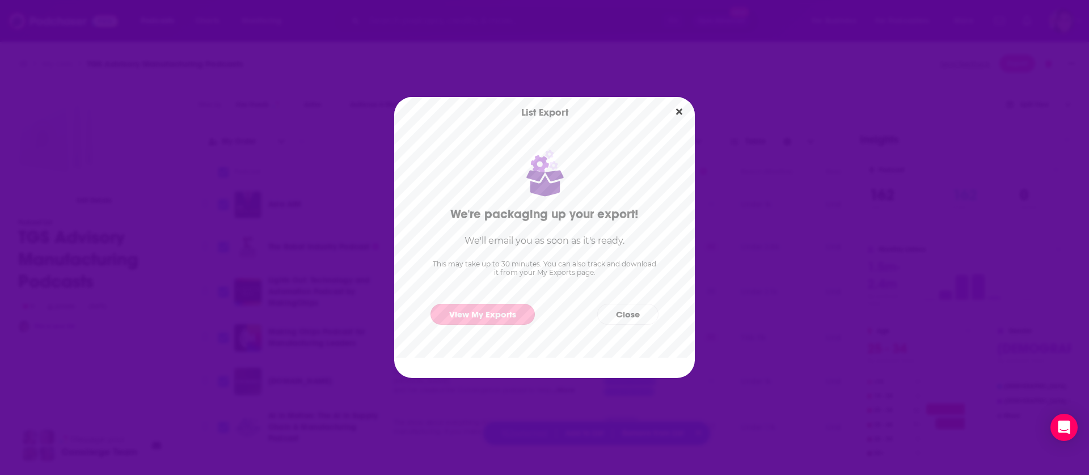
click at [501, 313] on link "View My Exports" at bounding box center [483, 314] width 104 height 21
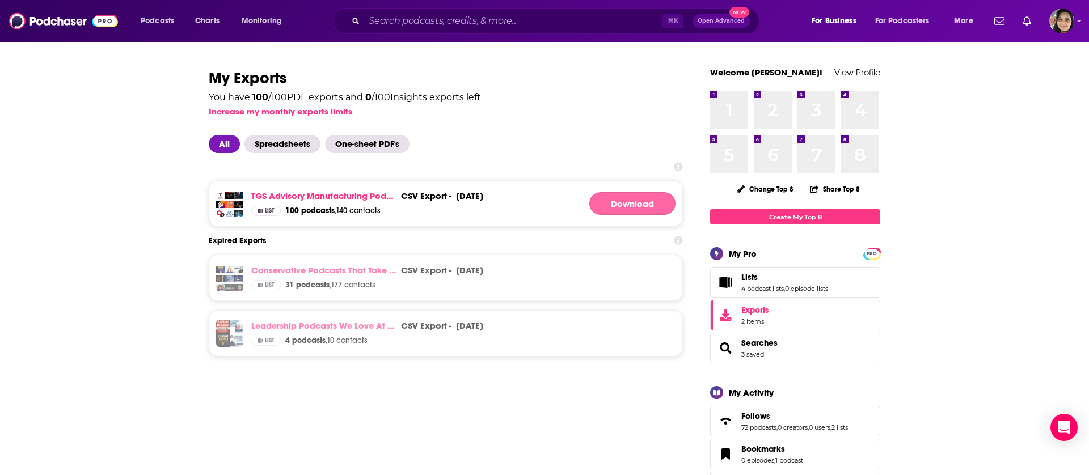
click at [615, 201] on link "Download" at bounding box center [632, 203] width 86 height 23
